Goal: Information Seeking & Learning: Learn about a topic

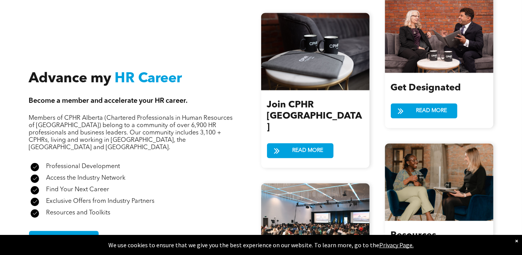
scroll to position [851, 0]
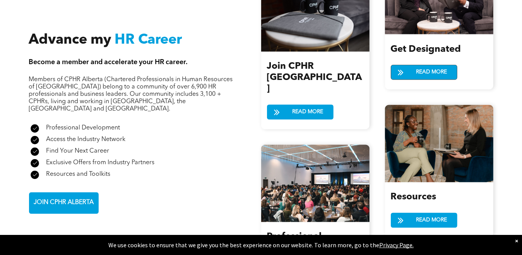
click at [419, 67] on span "READ MORE" at bounding box center [432, 72] width 36 height 14
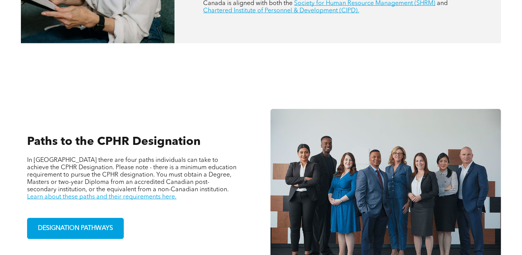
scroll to position [464, 0]
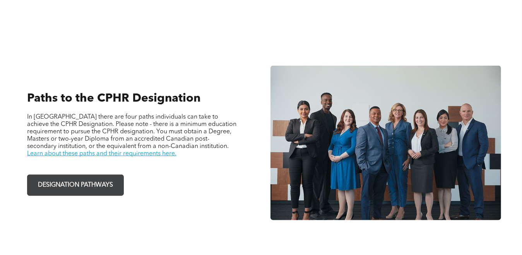
click at [94, 178] on span "DESIGNATION PATHWAYS" at bounding box center [75, 185] width 80 height 15
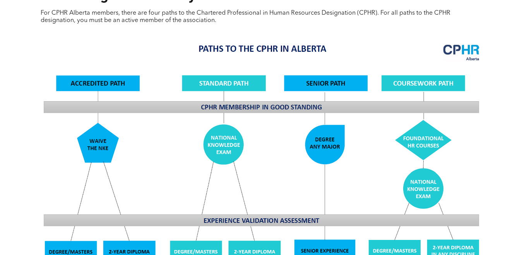
scroll to position [774, 0]
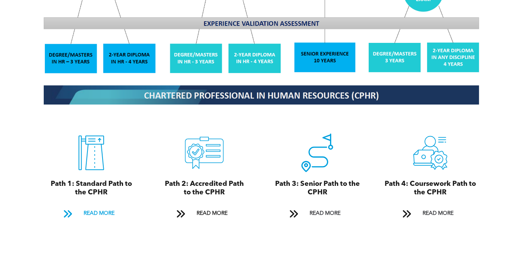
click at [71, 209] on span at bounding box center [68, 214] width 10 height 10
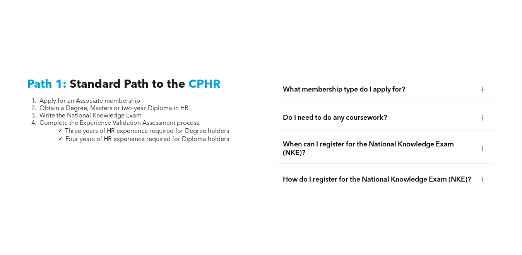
scroll to position [906, 0]
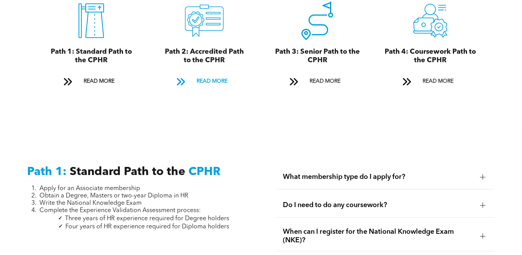
click at [178, 77] on span at bounding box center [181, 82] width 10 height 10
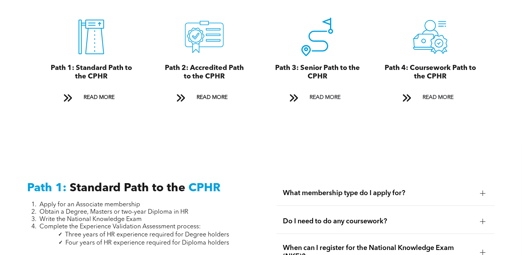
scroll to position [902, 0]
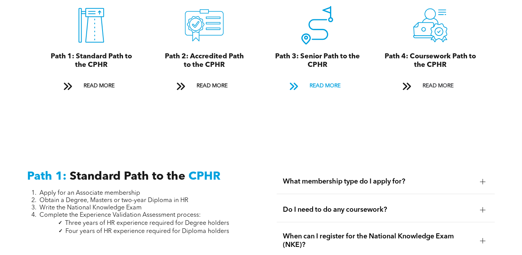
click at [301, 82] on span at bounding box center [293, 88] width 19 height 12
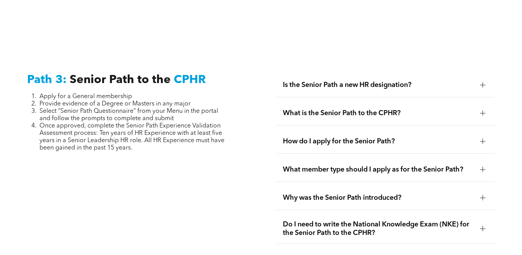
scroll to position [1945, 0]
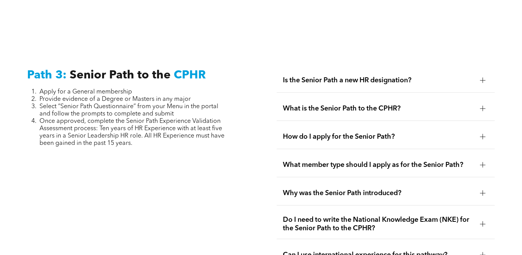
click at [484, 75] on div at bounding box center [483, 81] width 12 height 12
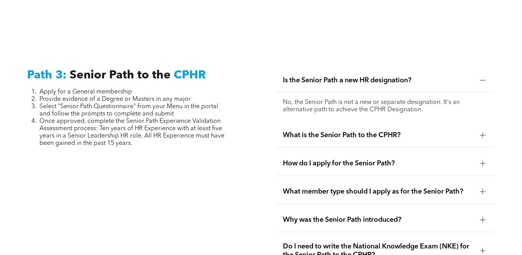
click at [485, 130] on div at bounding box center [483, 136] width 12 height 12
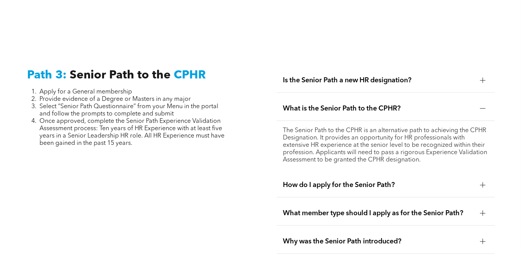
click at [481, 183] on div at bounding box center [482, 185] width 5 height 5
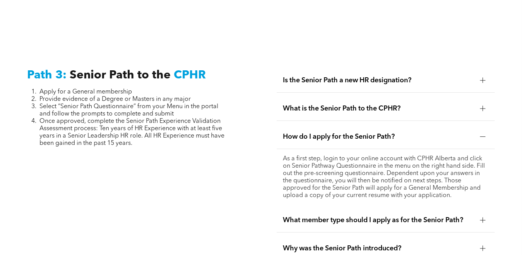
click at [483, 215] on div at bounding box center [483, 221] width 12 height 12
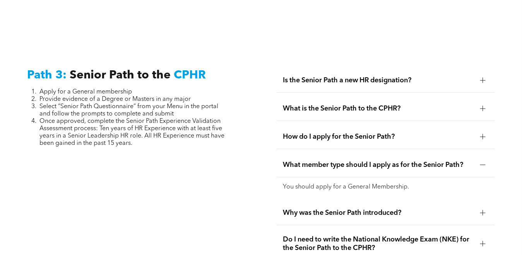
click at [485, 211] on div at bounding box center [482, 213] width 5 height 5
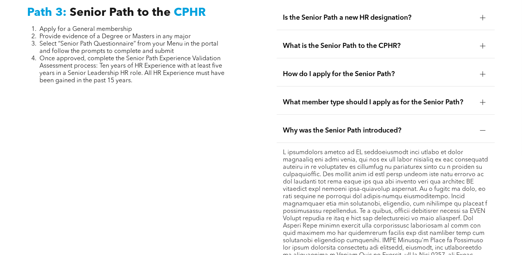
scroll to position [2022, 0]
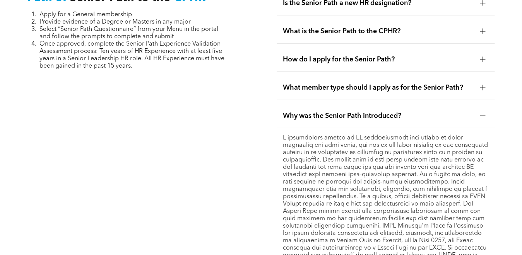
click at [273, 171] on div "Is the Senior Path a new HR designation? No, the Senior Path is not a new or se…" at bounding box center [386, 213] width 231 height 456
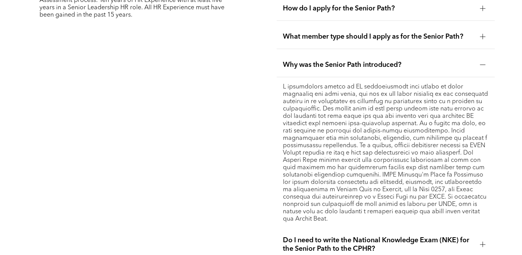
scroll to position [2177, 0]
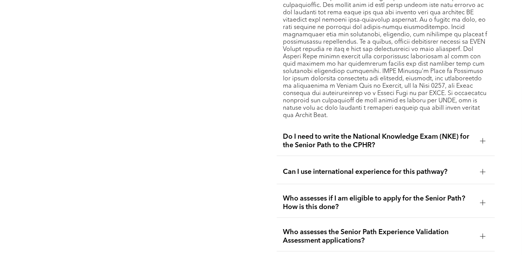
click at [481, 135] on div at bounding box center [483, 141] width 12 height 12
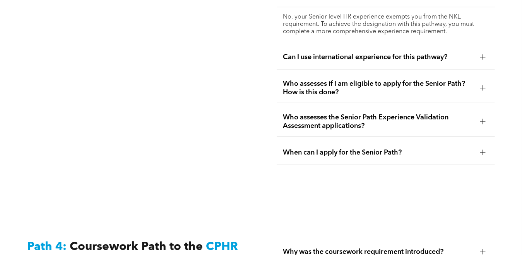
scroll to position [2099, 0]
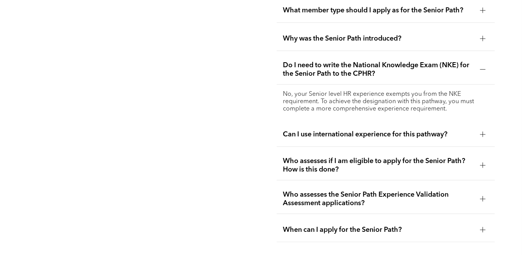
click at [482, 160] on div at bounding box center [483, 166] width 12 height 12
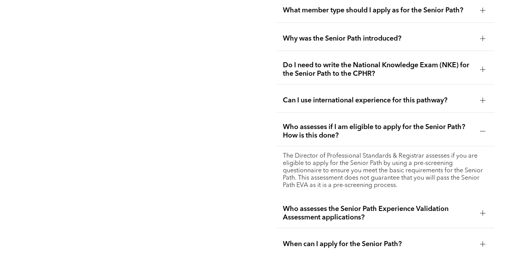
click at [483, 211] on div at bounding box center [483, 213] width 0 height 5
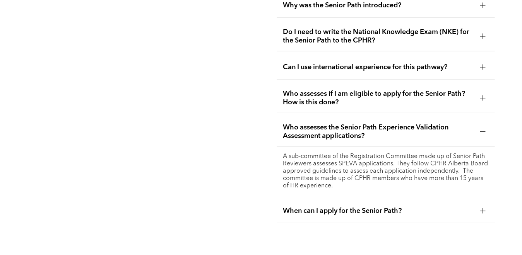
scroll to position [2177, 0]
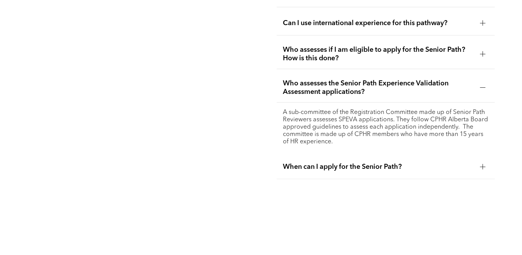
click at [479, 161] on div at bounding box center [483, 167] width 12 height 12
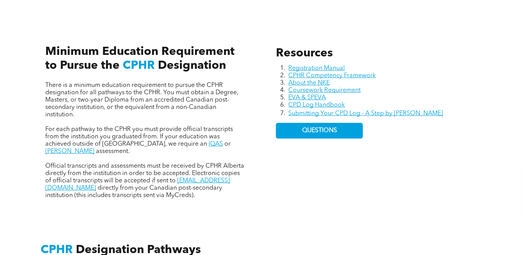
scroll to position [319, 0]
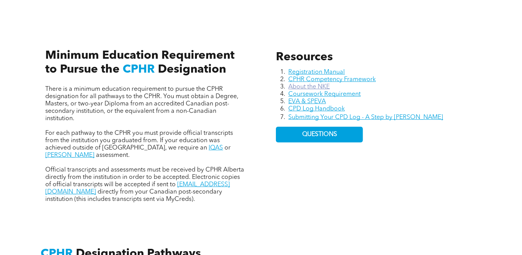
click at [318, 86] on link "About the NKE" at bounding box center [308, 87] width 41 height 6
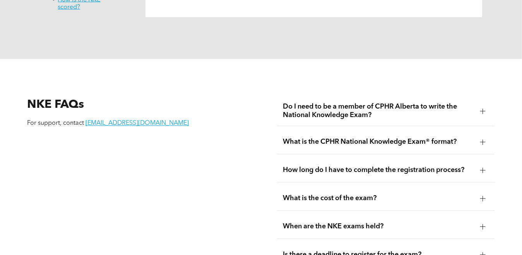
scroll to position [774, 0]
